Goal: Understand process/instructions: Learn how to perform a task or action

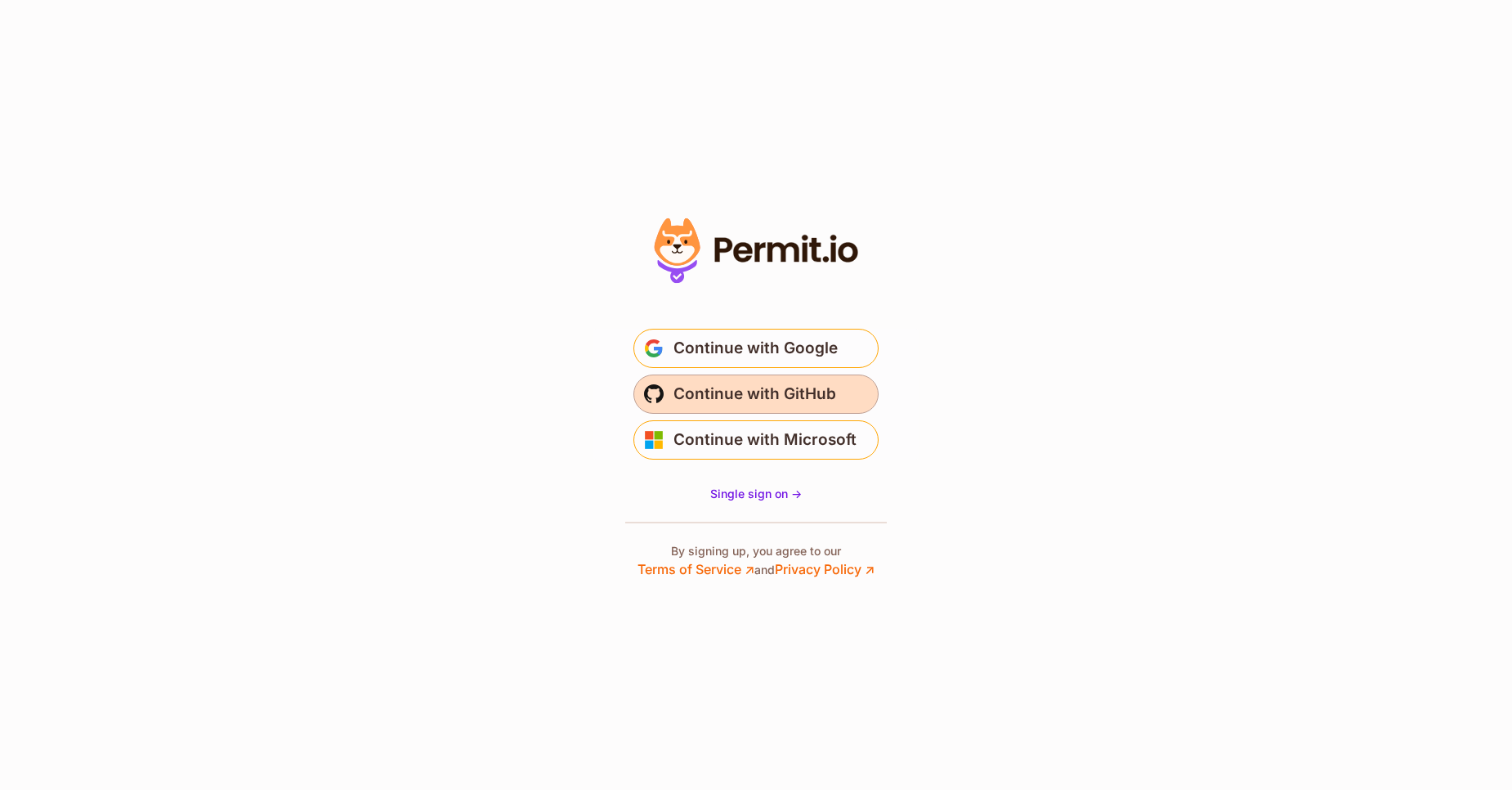
click at [747, 384] on span "Continue with GitHub" at bounding box center [755, 394] width 162 height 26
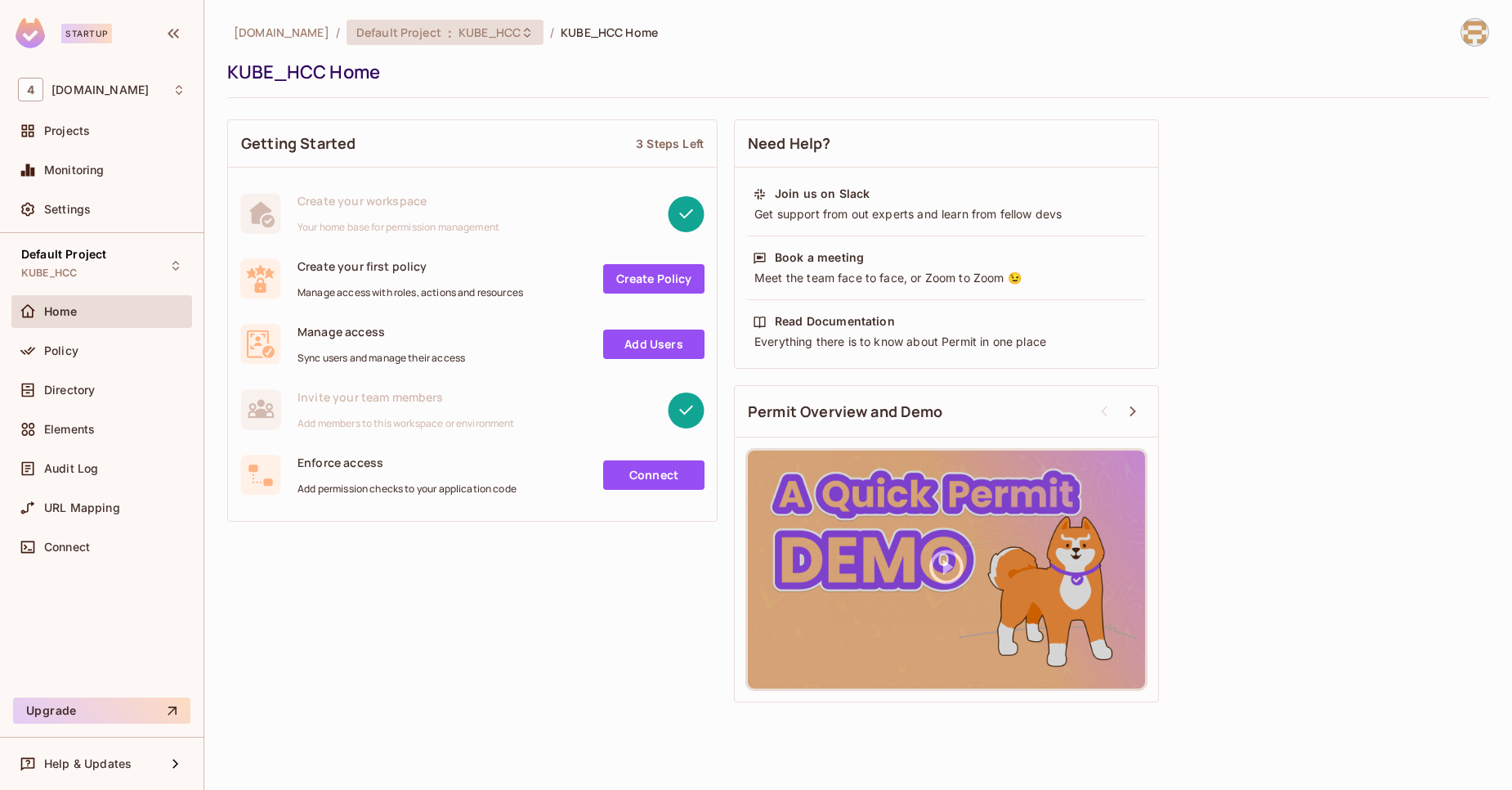
click at [459, 34] on span "KUBE_HCC" at bounding box center [490, 31] width 62 height 15
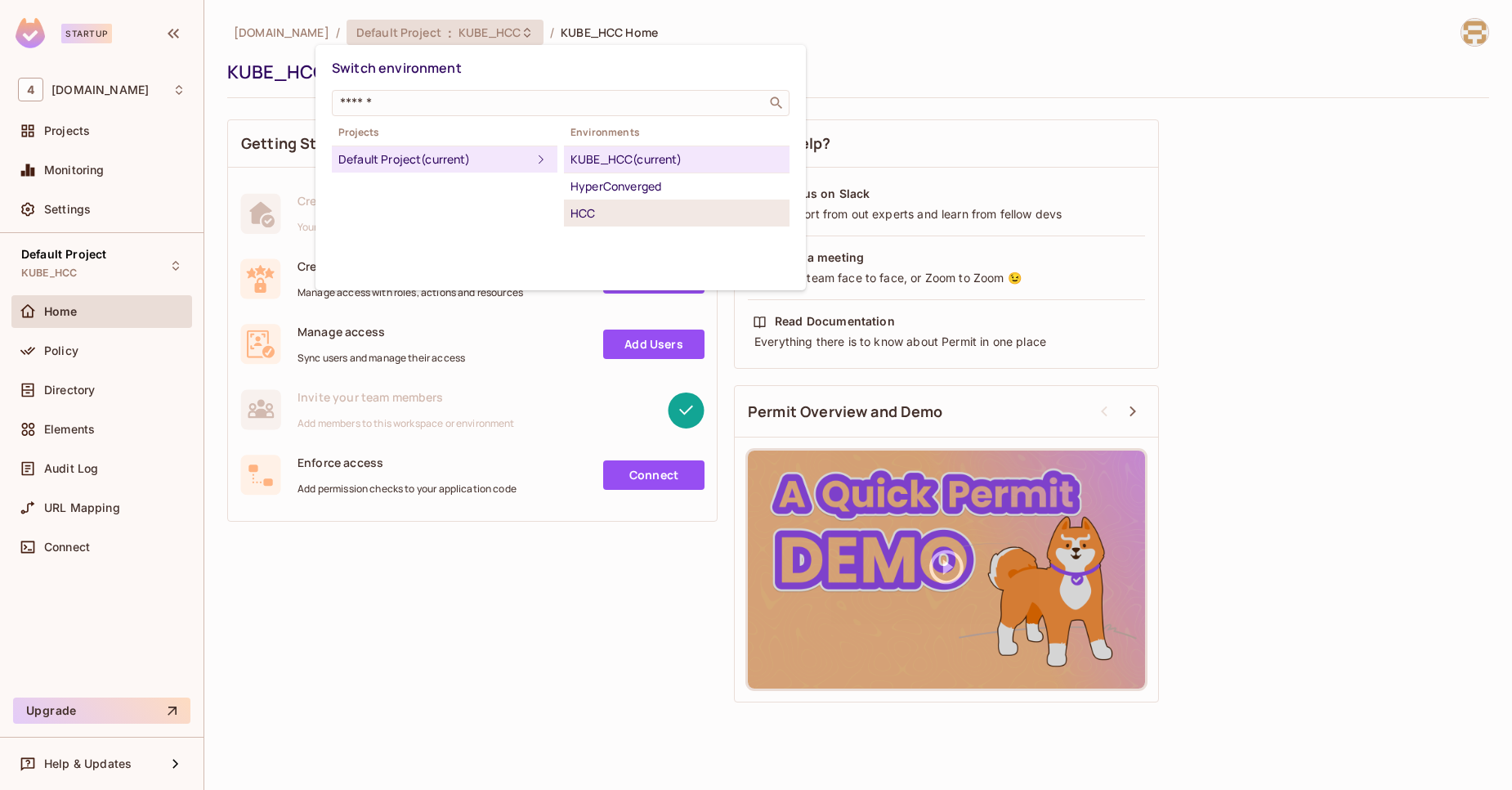
click at [607, 205] on div "HCC" at bounding box center [677, 213] width 212 height 20
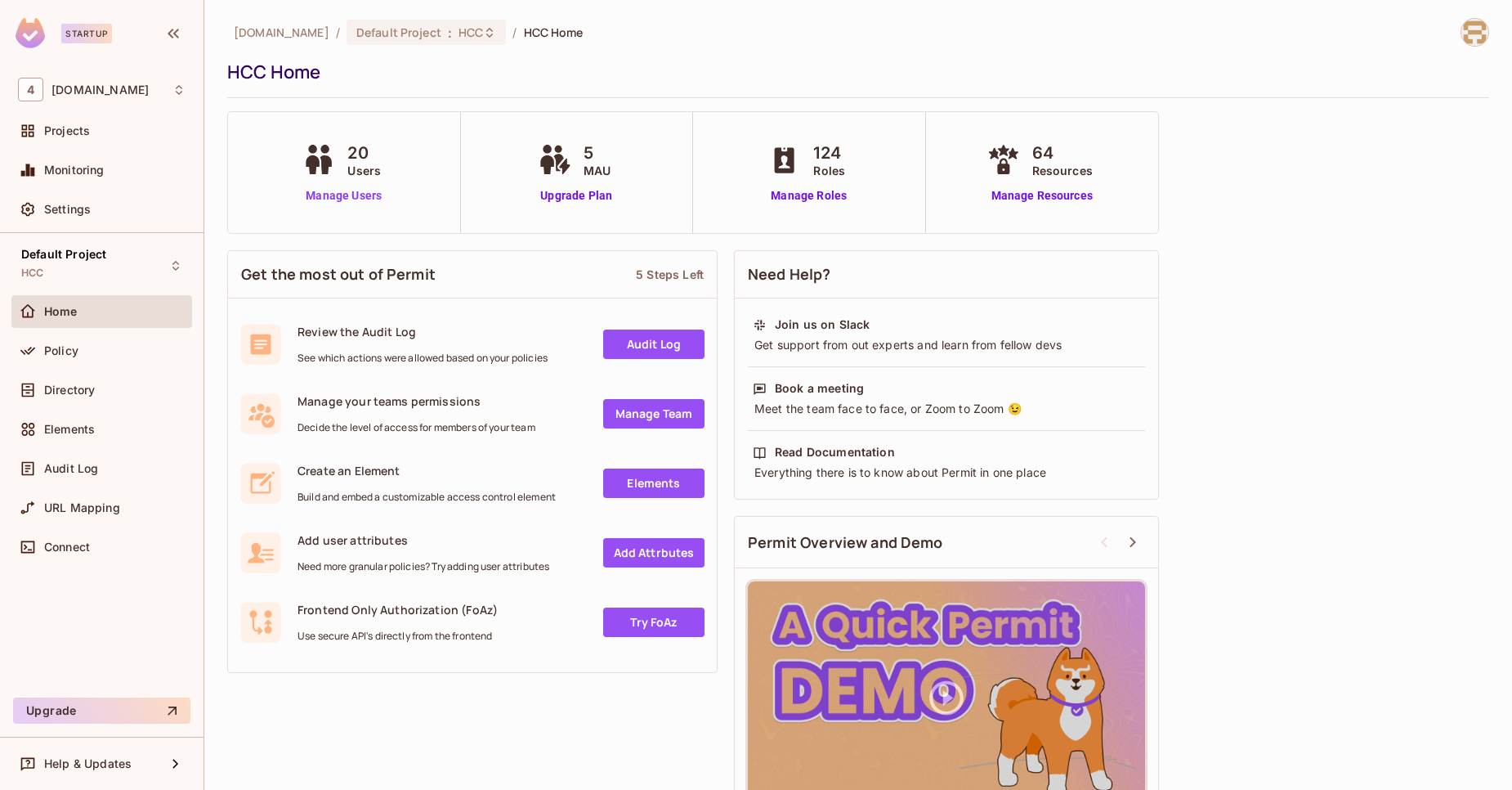
click at [346, 188] on link "Manage Users" at bounding box center [344, 195] width 91 height 17
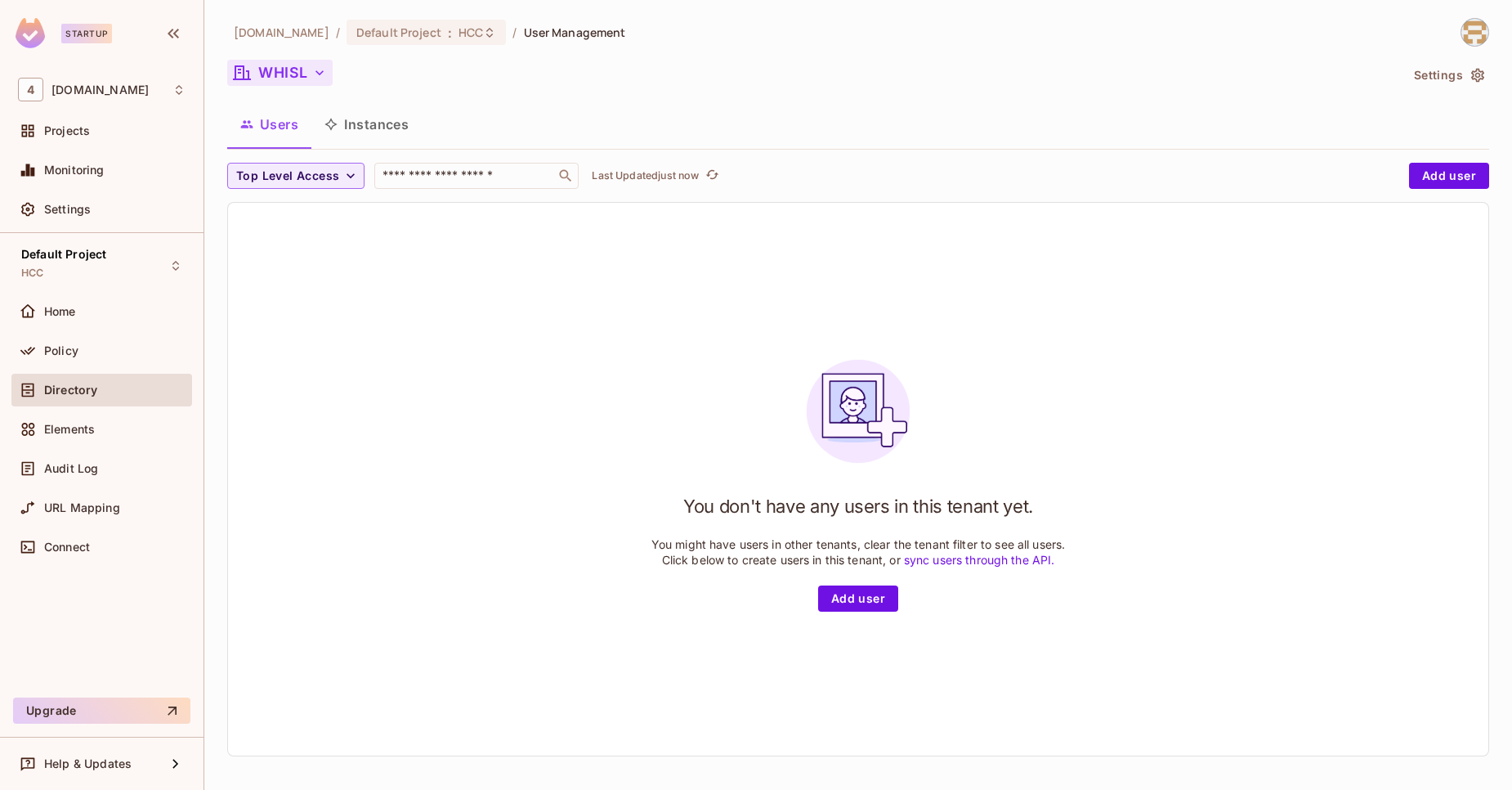
click at [305, 67] on button "WHISL" at bounding box center [280, 72] width 105 height 26
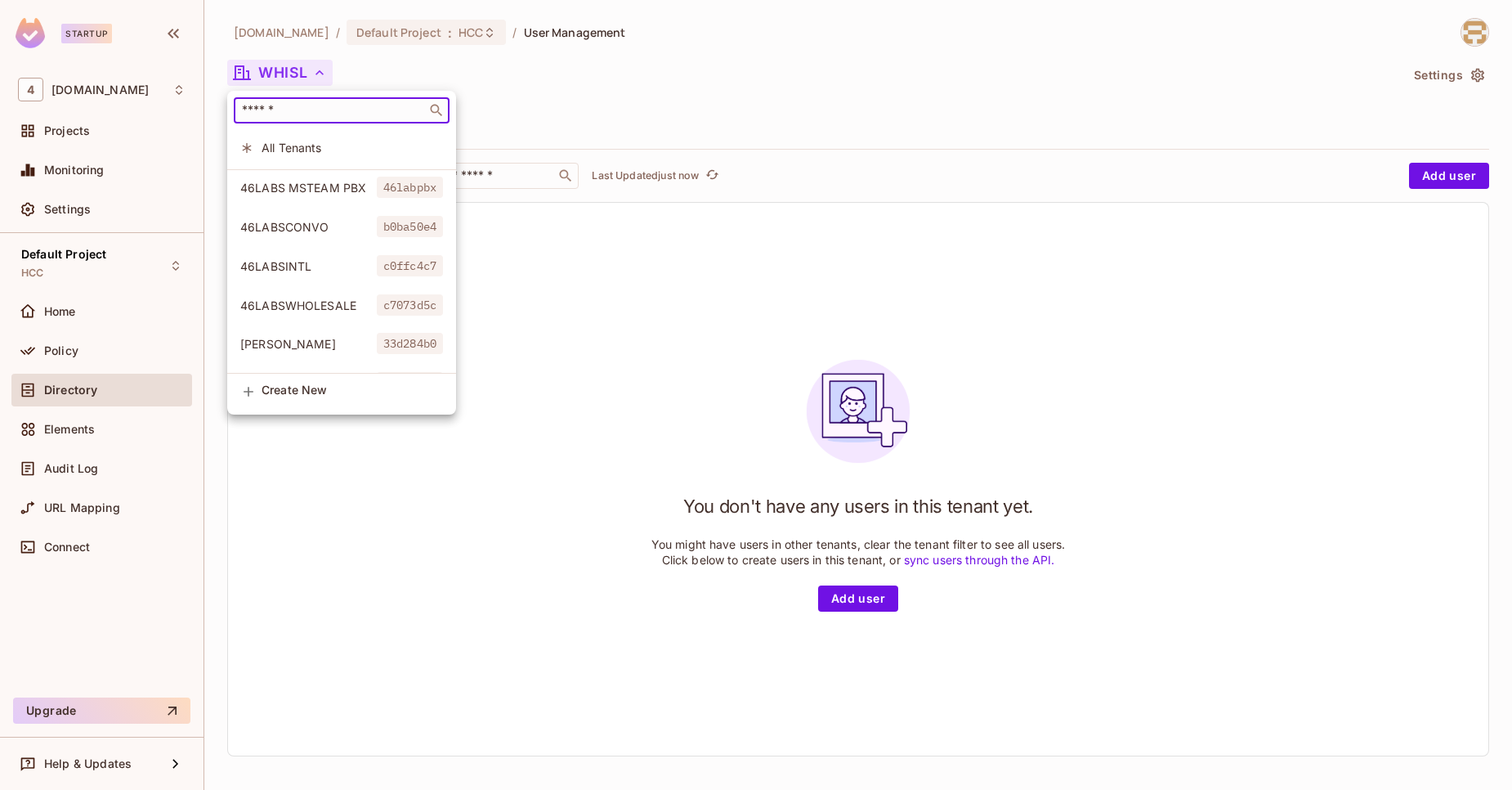
click at [314, 105] on input "text" at bounding box center [329, 110] width 183 height 16
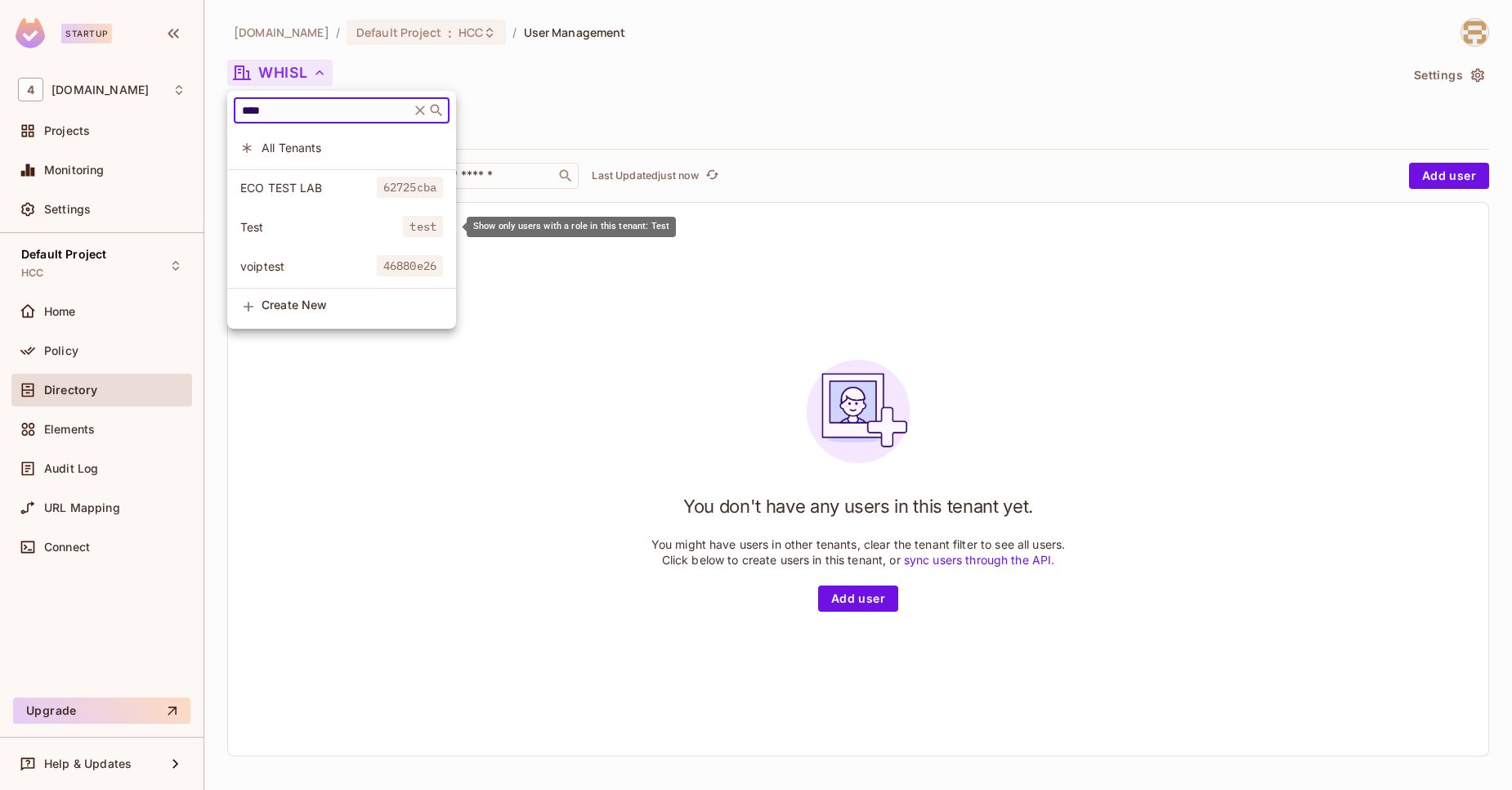
type input "****"
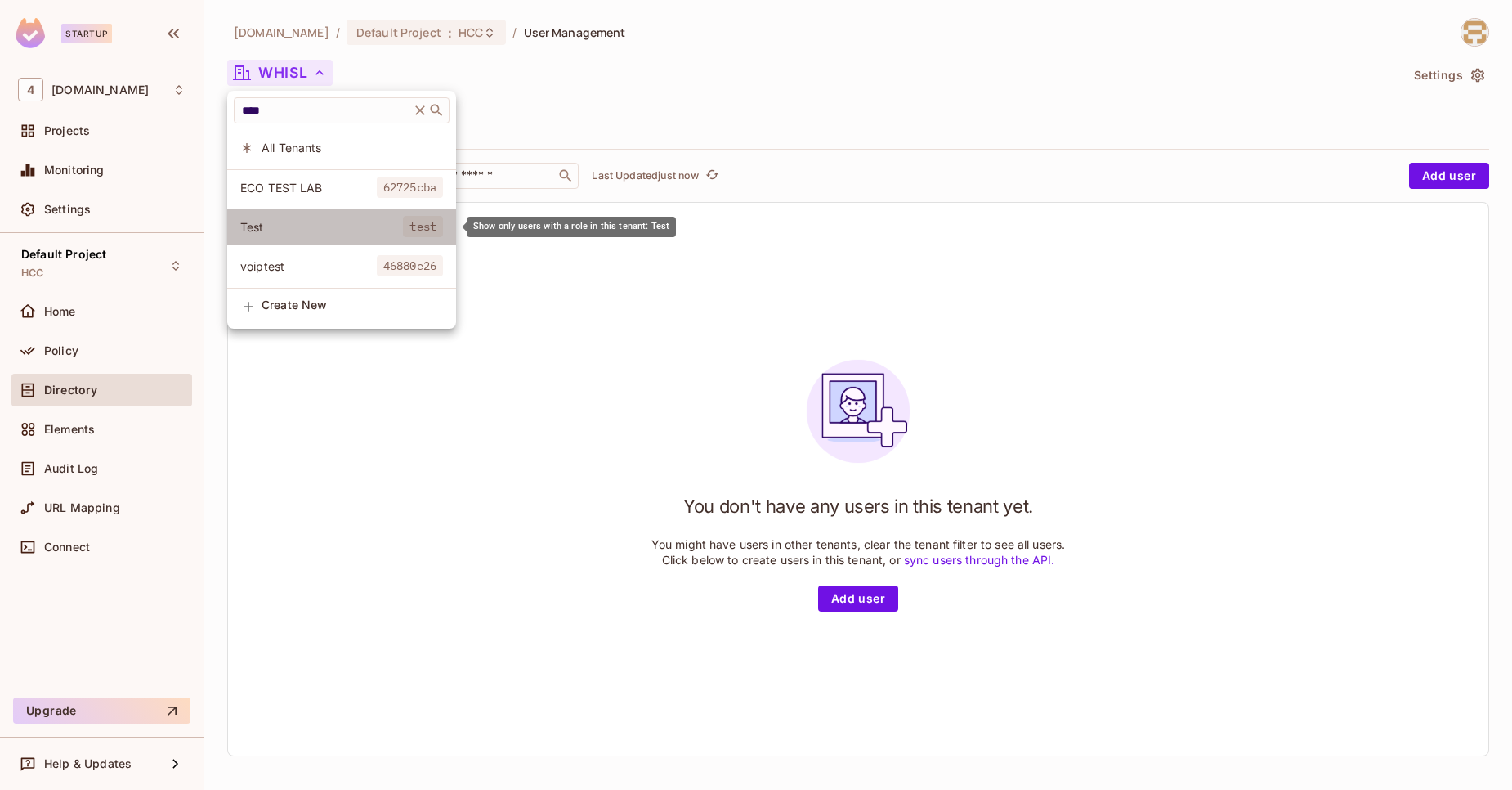
click at [300, 226] on span "Test" at bounding box center [321, 226] width 162 height 15
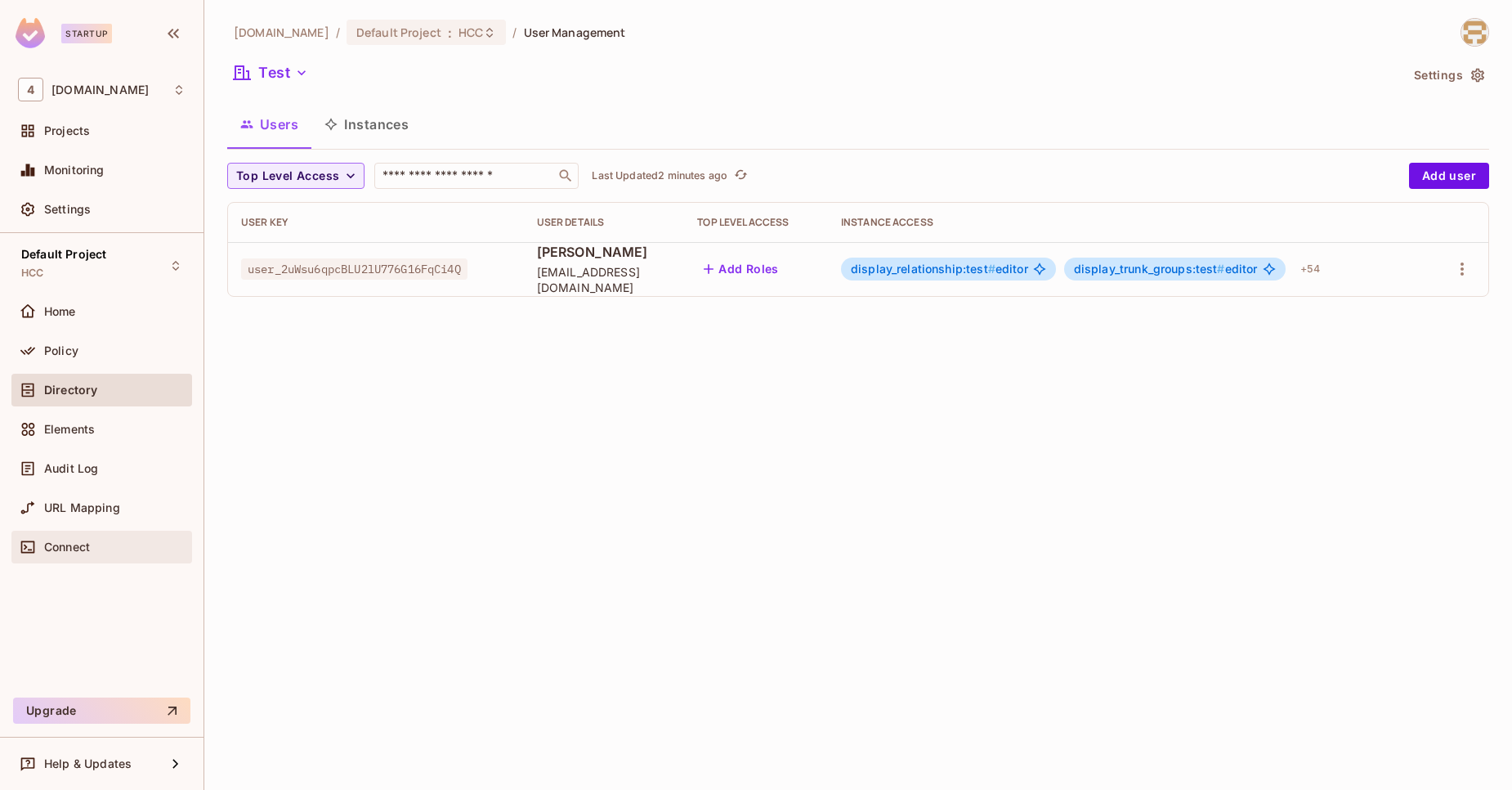
click at [104, 561] on div "Connect" at bounding box center [102, 546] width 180 height 33
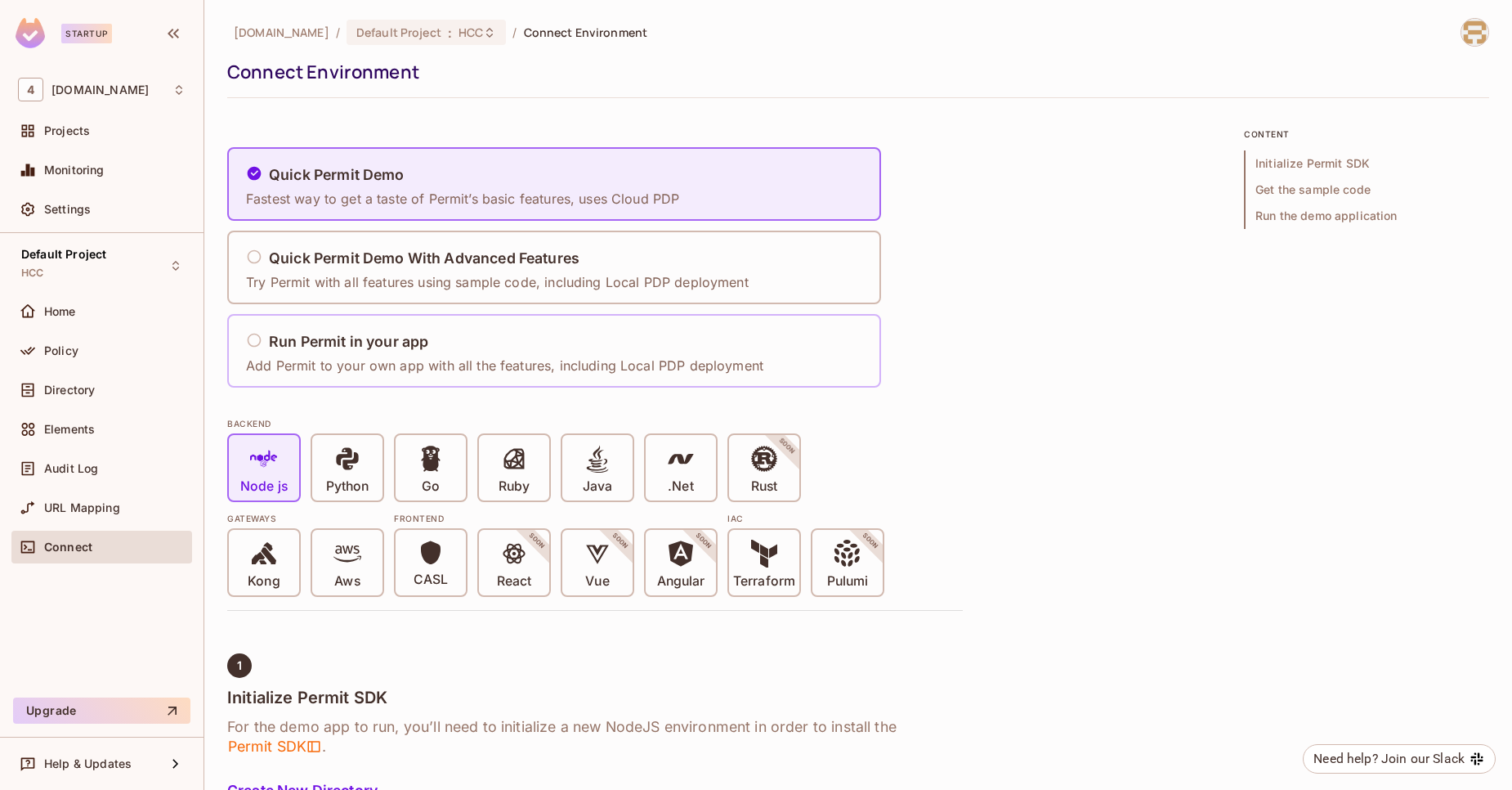
click at [403, 324] on div "Run Permit in your app Add Permit to your own app with all the features, includ…" at bounding box center [510, 351] width 528 height 68
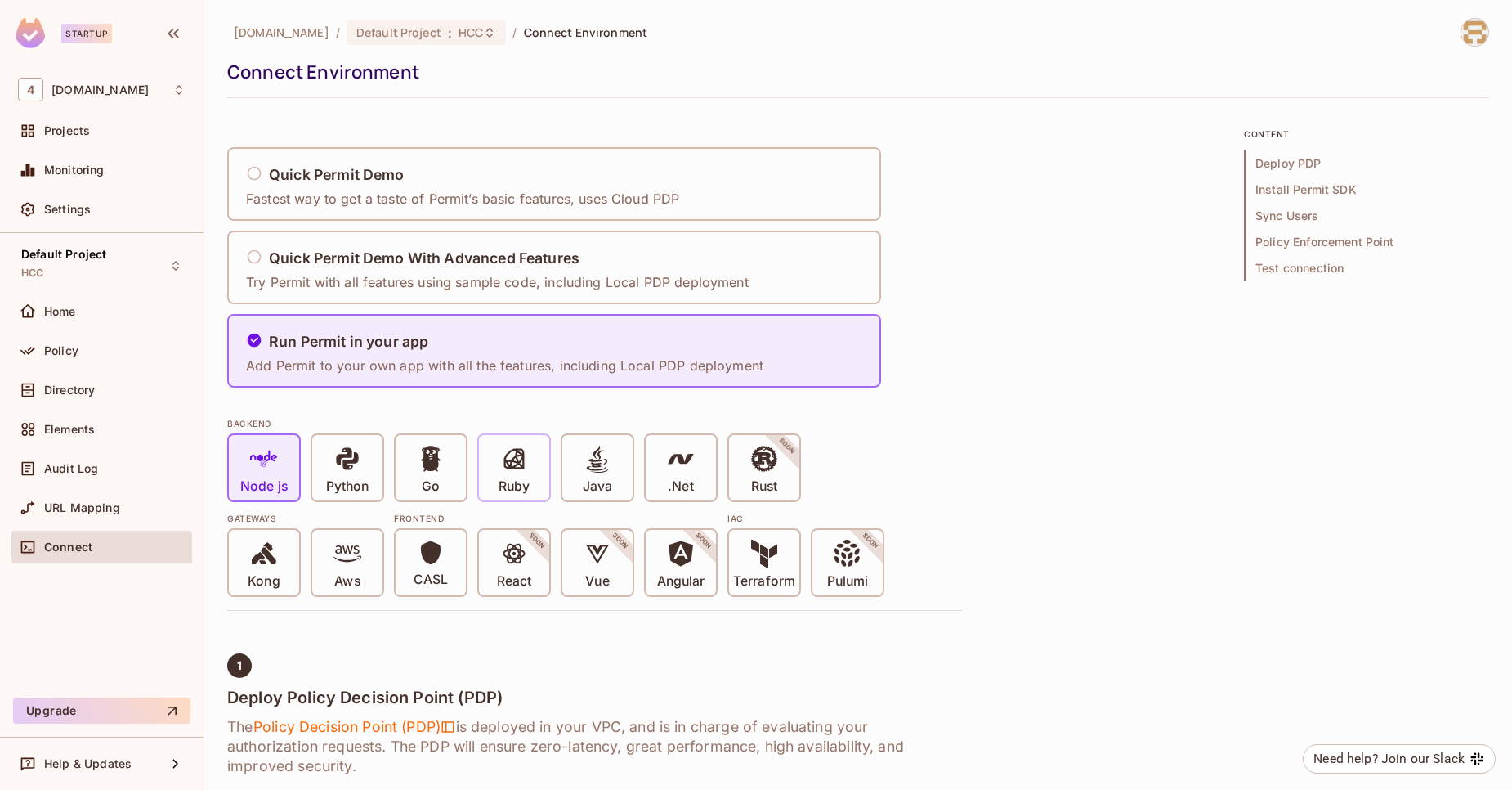
click at [514, 462] on icon at bounding box center [514, 458] width 28 height 28
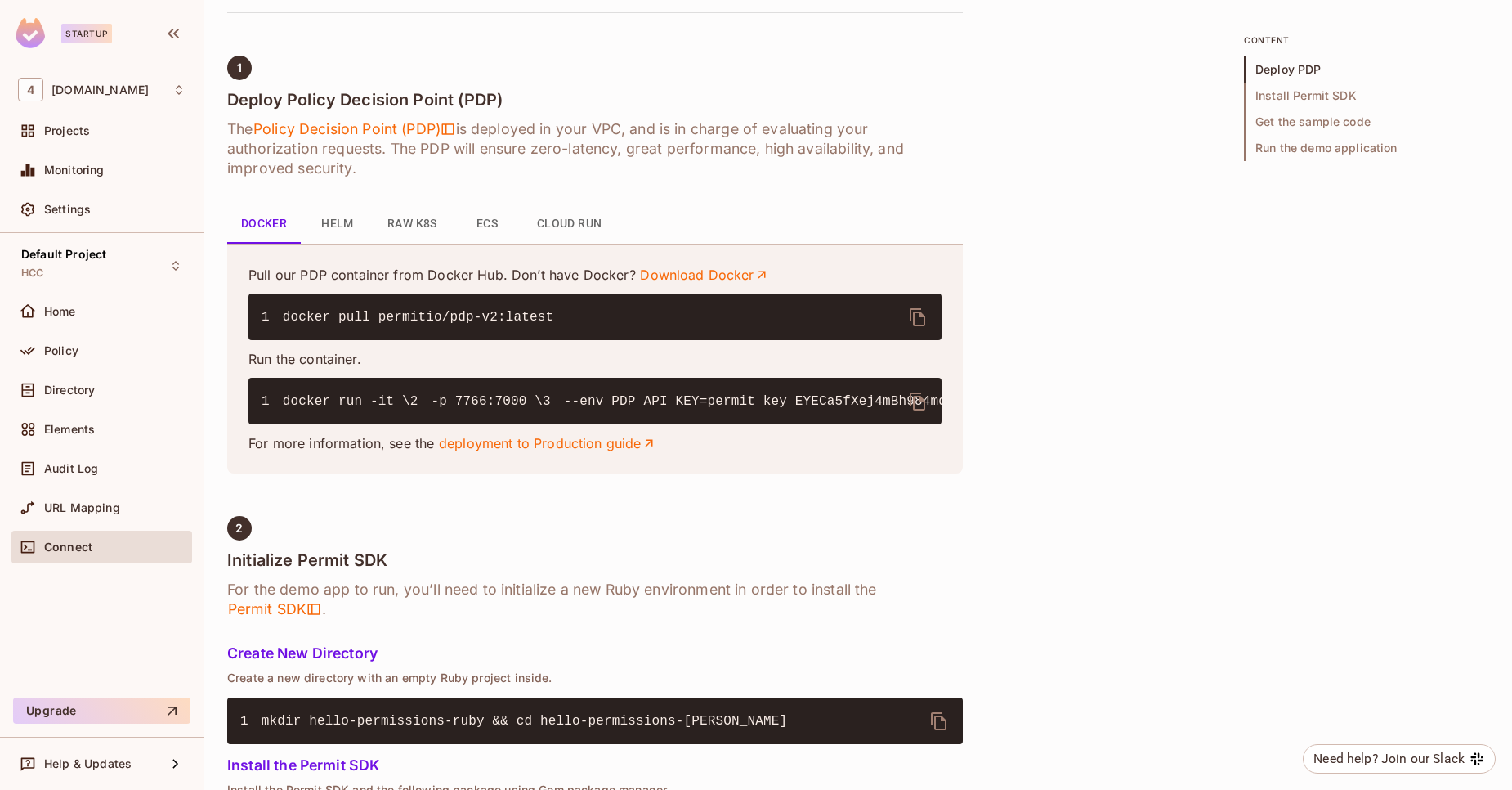
scroll to position [598, 0]
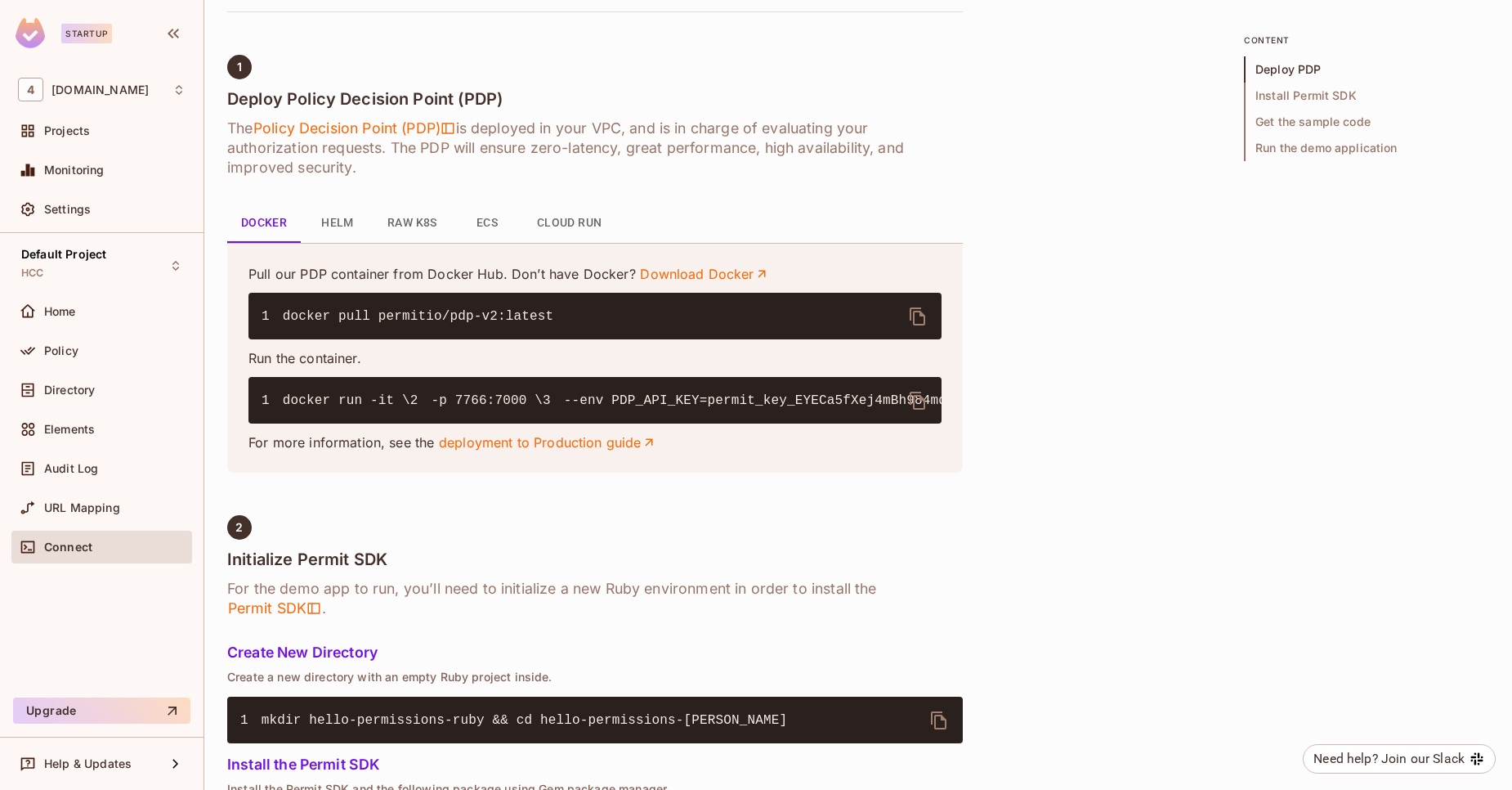
click at [328, 408] on code "1 docker run -it \ 2 -p 7766:7000 \ 3 --env PDP_API_KEY=permit_key_EYECa5fXej4m…" at bounding box center [1075, 401] width 1627 height 14
drag, startPoint x: 328, startPoint y: 422, endPoint x: 379, endPoint y: 413, distance: 51.8
click at [379, 408] on code "1 docker run -it \ 2 -p 7766:7000 \ 3 --env PDP_API_KEY=permit_key_EYECa5fXej4m…" at bounding box center [1075, 401] width 1627 height 14
click at [323, 408] on code "1 docker run -it \ 2 -p 7766:7000 \ 3 --env PDP_API_KEY=permit_key_EYECa5fXej4m…" at bounding box center [1075, 401] width 1627 height 14
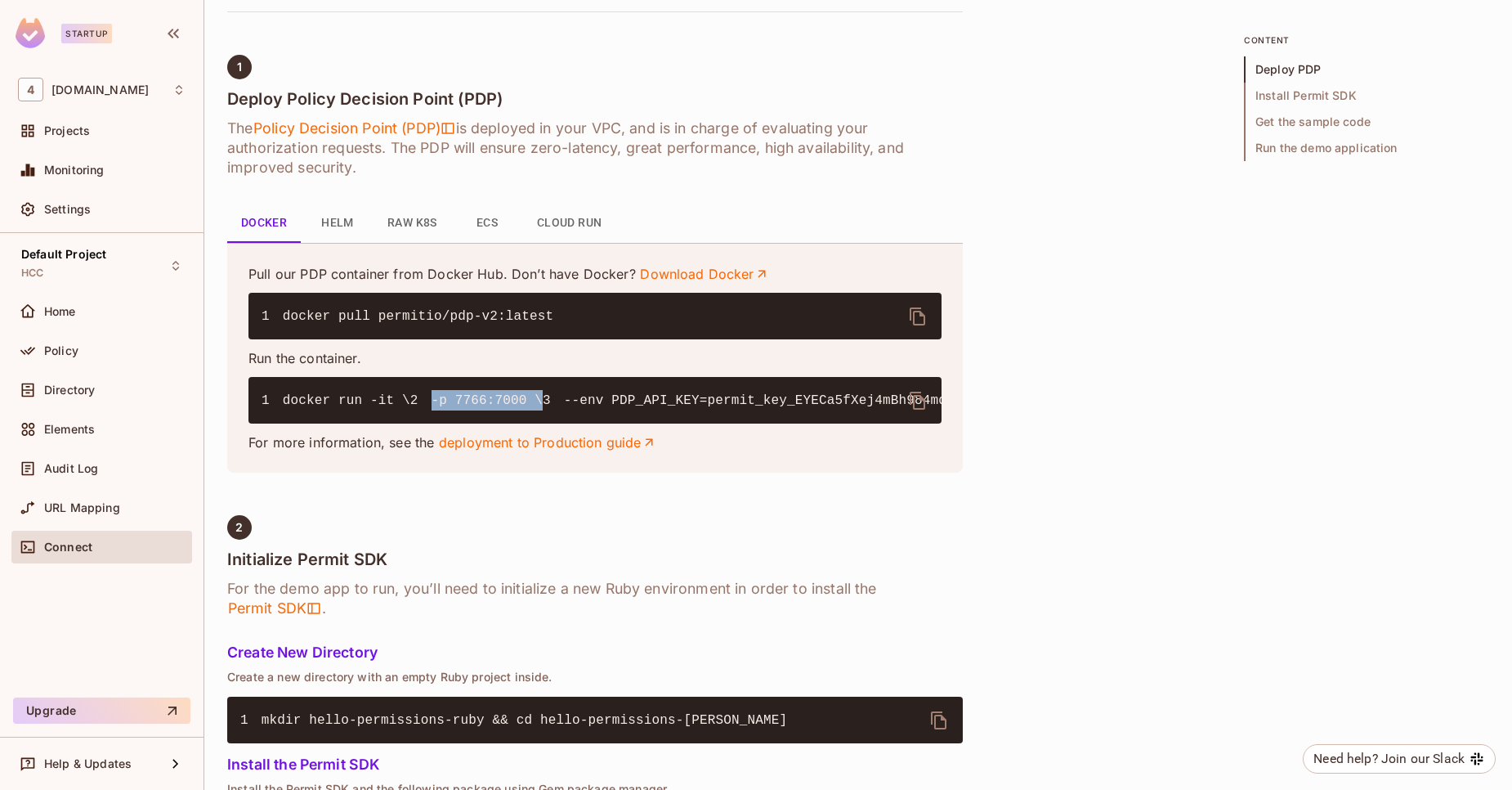
click at [323, 408] on code "1 docker run -it \ 2 -p 7766:7000 \ 3 --env PDP_API_KEY=permit_key_EYECa5fXej4m…" at bounding box center [1075, 401] width 1627 height 14
click at [392, 423] on pre "1 docker run -it \ 2 -p 7766:7000 \ 3 --env PDP_API_KEY=permit_key_EYECa5fXej4m…" at bounding box center [594, 400] width 694 height 46
click at [334, 408] on code "1 docker run -it \ 2 -p 7766:7000 \ 3 --env PDP_API_KEY=permit_key_EYECa5fXej4m…" at bounding box center [1075, 401] width 1627 height 14
drag, startPoint x: 334, startPoint y: 418, endPoint x: 361, endPoint y: 416, distance: 27.1
click at [361, 408] on code "1 docker run -it \ 2 -p 7766:7000 \ 3 --env PDP_API_KEY=permit_key_EYECa5fXej4m…" at bounding box center [1075, 401] width 1627 height 14
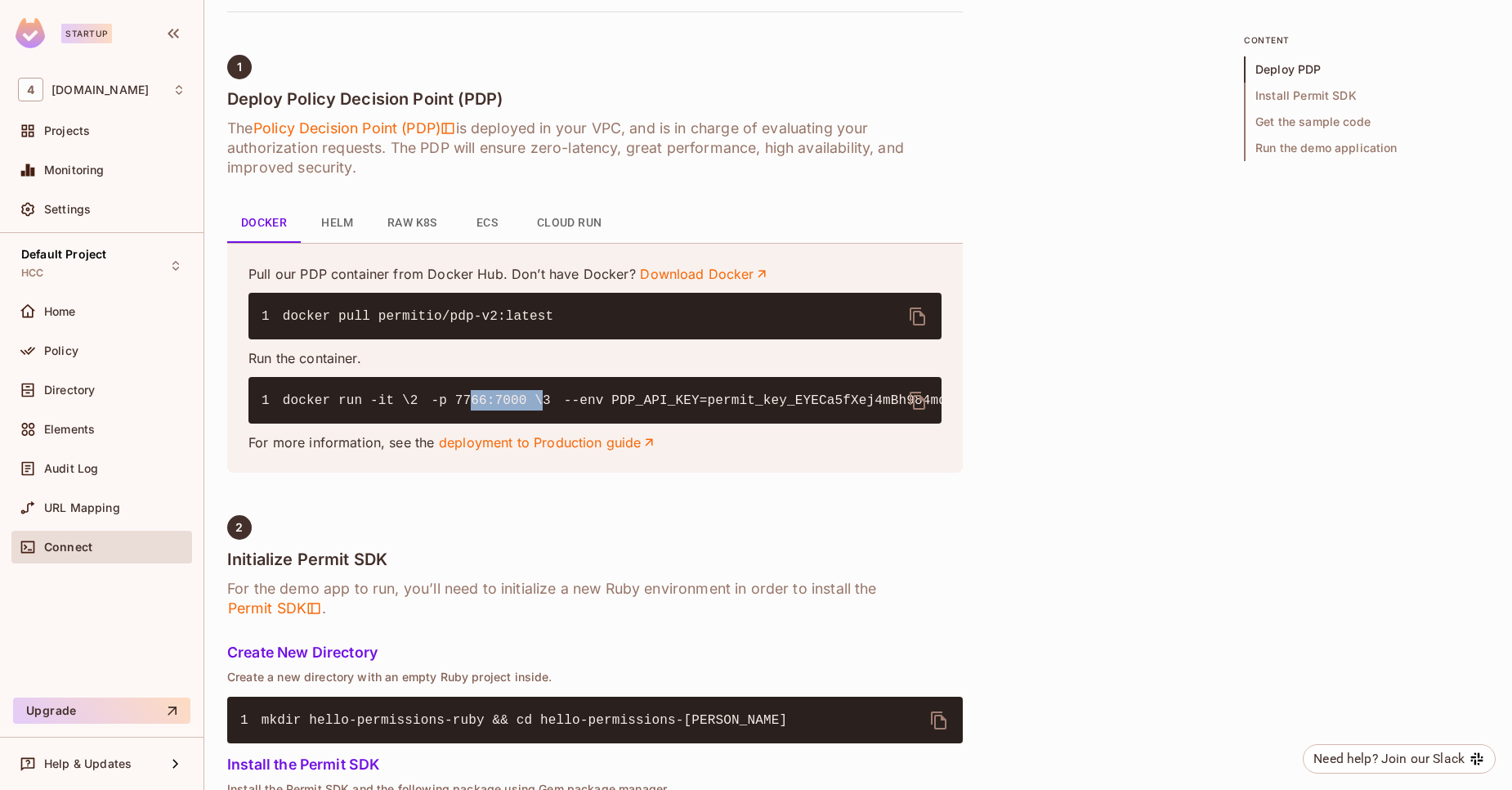
click at [361, 408] on code "1 docker run -it \ 2 -p 7766:7000 \ 3 --env PDP_API_KEY=permit_key_EYECa5fXej4m…" at bounding box center [1075, 401] width 1627 height 14
drag, startPoint x: 361, startPoint y: 416, endPoint x: 338, endPoint y: 419, distance: 23.2
click at [338, 408] on code "1 docker run -it \ 2 -p 7766:7000 \ 3 --env PDP_API_KEY=permit_key_EYECa5fXej4m…" at bounding box center [1075, 401] width 1627 height 14
click at [345, 408] on code "1 docker run -it \ 2 -p 7766:7000 \ 3 --env PDP_API_KEY=permit_key_EYECa5fXej4m…" at bounding box center [1075, 401] width 1627 height 14
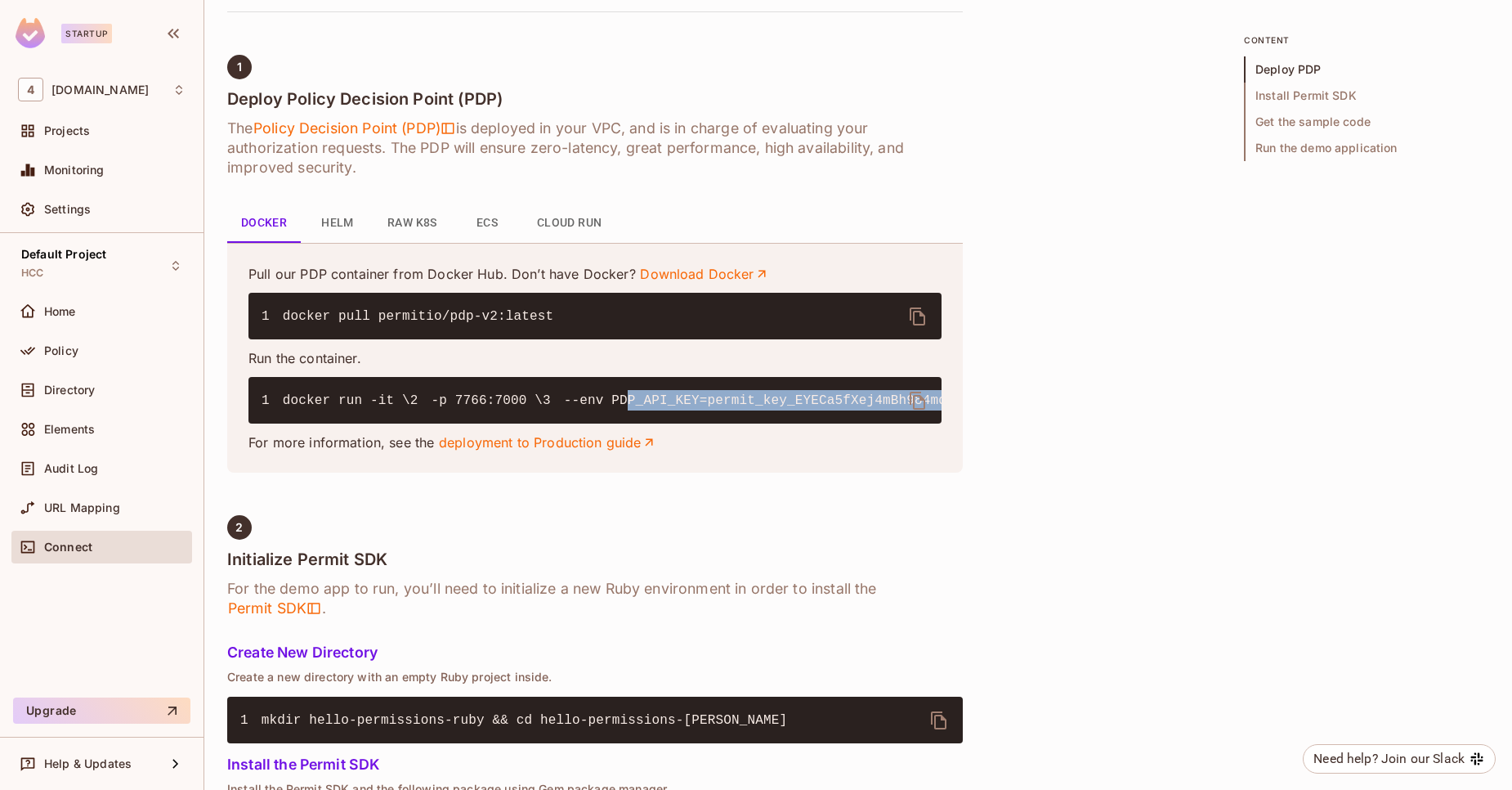
drag, startPoint x: 345, startPoint y: 439, endPoint x: 502, endPoint y: 486, distance: 163.9
click at [502, 423] on pre "1 docker run -it \ 2 -p 7766:7000 \ 3 --env PDP_API_KEY=permit_key_EYECa5fXej4m…" at bounding box center [594, 400] width 694 height 46
drag, startPoint x: 502, startPoint y: 486, endPoint x: 278, endPoint y: 395, distance: 241.8
click at [278, 395] on pre "1 docker run -it \ 2 -p 7766:7000 \ 3 --env PDP_API_KEY=permit_key_EYECa5fXej4m…" at bounding box center [594, 400] width 694 height 46
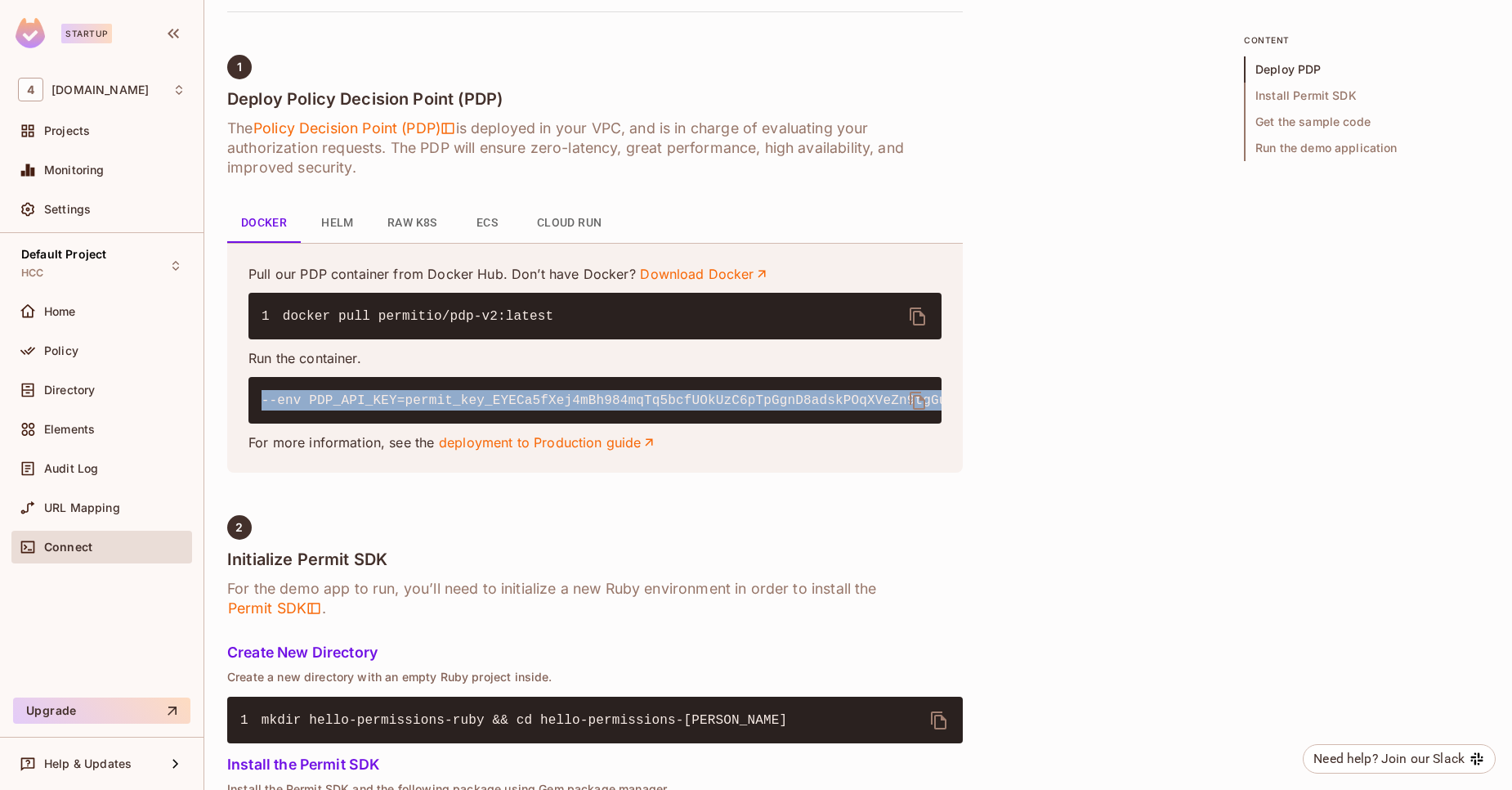
scroll to position [0, 0]
click at [404, 408] on code "1 docker run -it \ 2 -p 7766:7000 \ 3 --env PDP_API_KEY=permit_key_EYECa5fXej4m…" at bounding box center [1075, 401] width 1627 height 14
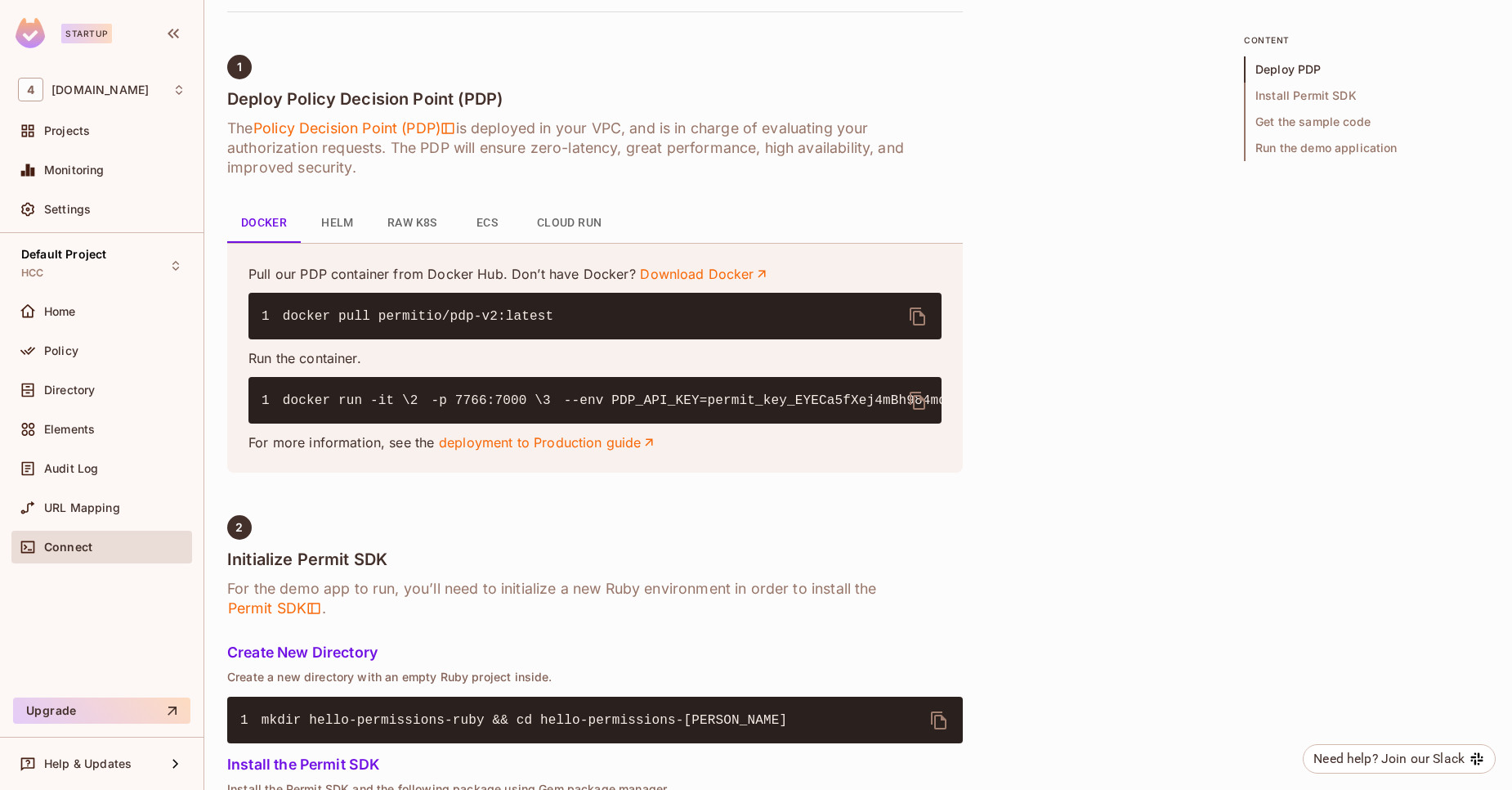
click at [404, 408] on code "1 docker run -it \ 2 -p 7766:7000 \ 3 --env PDP_API_KEY=permit_key_EYECa5fXej4m…" at bounding box center [1075, 401] width 1627 height 14
